Goal: Task Accomplishment & Management: Manage account settings

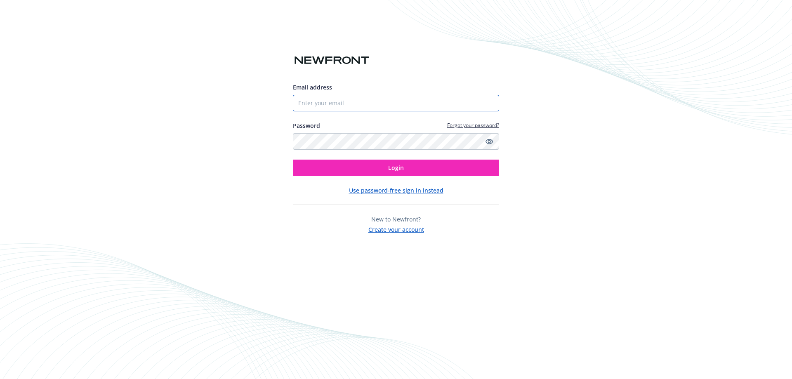
click at [438, 103] on input "Email address" at bounding box center [396, 103] width 206 height 17
click at [0, 379] on com-1password-button at bounding box center [0, 379] width 0 height 0
type input "[EMAIL_ADDRESS][DOMAIN_NAME]"
